Goal: Task Accomplishment & Management: Use online tool/utility

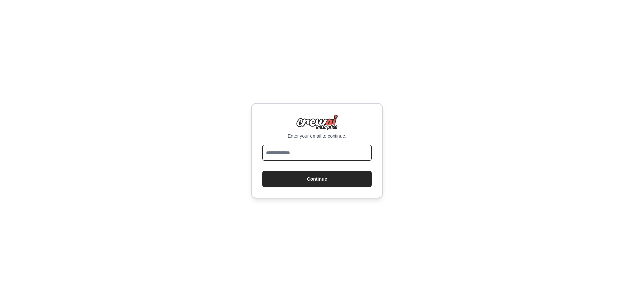
click at [294, 156] on input "email" at bounding box center [317, 153] width 110 height 16
drag, startPoint x: 259, startPoint y: 149, endPoint x: 256, endPoint y: 151, distance: 3.4
click at [259, 149] on div "Enter your email to continue. Continue" at bounding box center [317, 150] width 132 height 95
click at [307, 157] on input "email" at bounding box center [317, 153] width 110 height 16
click at [301, 151] on input "email" at bounding box center [317, 153] width 110 height 16
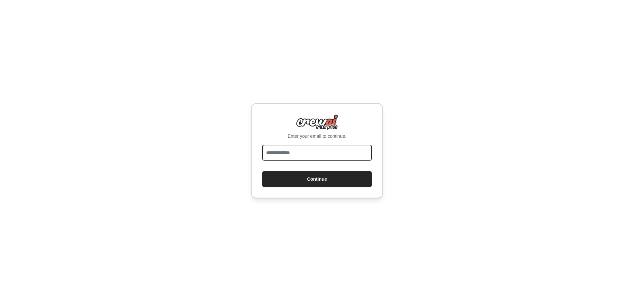
type input "**********"
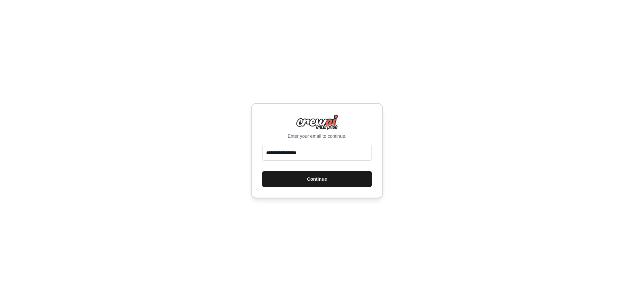
click at [293, 177] on button "Continue" at bounding box center [317, 179] width 110 height 16
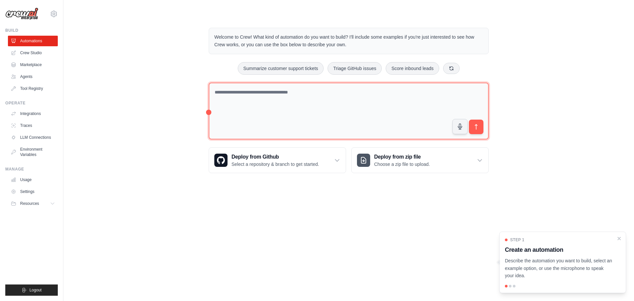
click at [266, 90] on textarea at bounding box center [349, 111] width 280 height 57
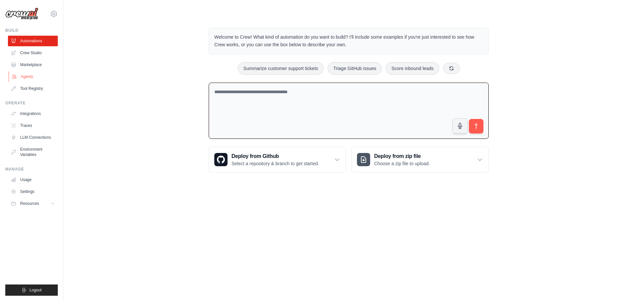
click at [35, 76] on link "Agents" at bounding box center [34, 76] width 50 height 11
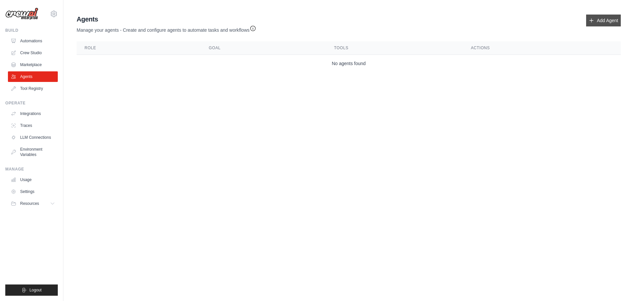
click at [602, 17] on link "Add Agent" at bounding box center [603, 21] width 35 height 12
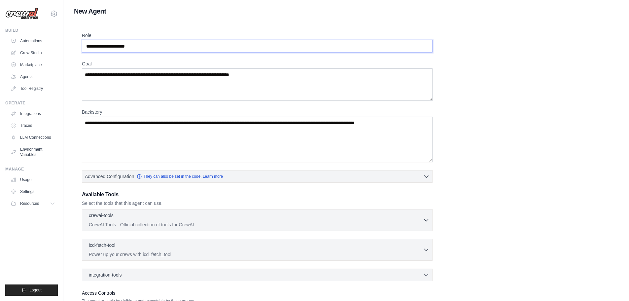
click at [143, 48] on input "Role" at bounding box center [257, 46] width 351 height 13
